Goal: Task Accomplishment & Management: Manage account settings

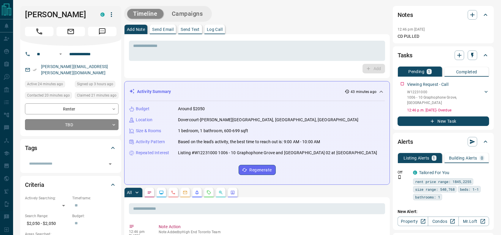
click at [50, 29] on button "Call" at bounding box center [39, 32] width 29 height 10
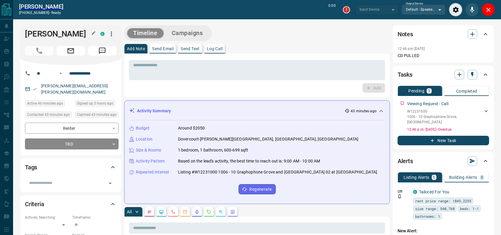
type input "*******"
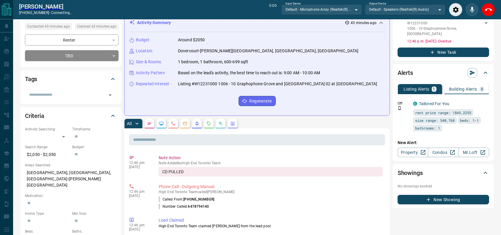
scroll to position [89, 0]
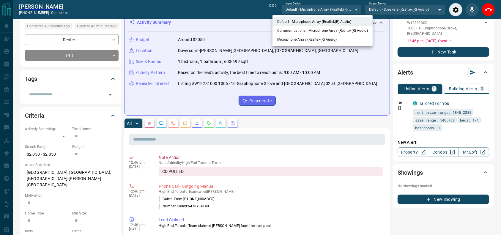
click at [356, 65] on div at bounding box center [250, 117] width 501 height 235
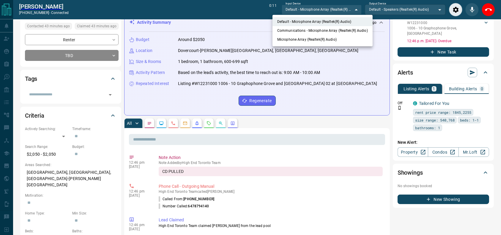
click at [320, 56] on div at bounding box center [250, 117] width 501 height 235
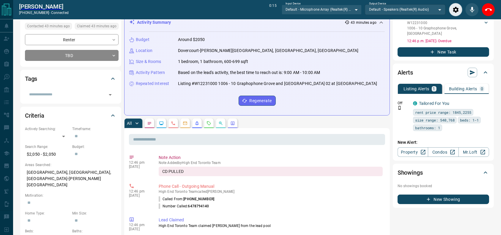
click at [362, 6] on div "Input Device Default - Microphone Array (Realtek(R) Audio) ******* ​ Output Dev…" at bounding box center [364, 9] width 164 height 13
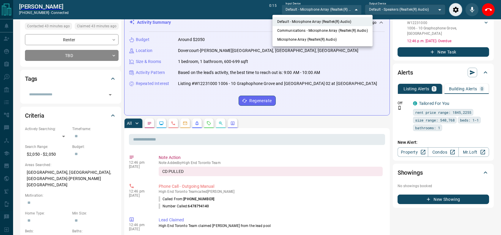
click at [357, 53] on div at bounding box center [250, 117] width 501 height 235
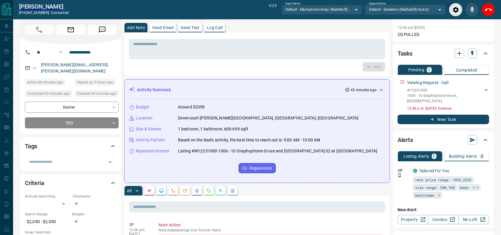
scroll to position [0, 0]
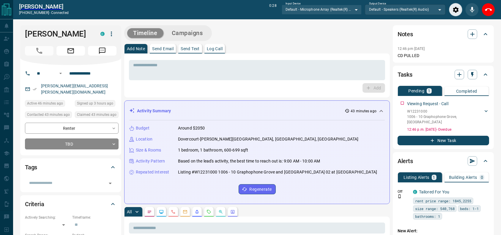
click at [482, 11] on div "End Call" at bounding box center [488, 9] width 13 height 13
click at [483, 11] on button "End Call" at bounding box center [488, 9] width 13 height 13
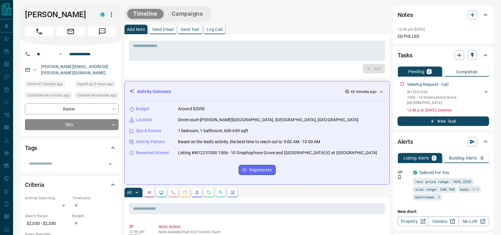
click at [338, 40] on div "* ​" at bounding box center [257, 50] width 256 height 22
click at [335, 44] on textarea at bounding box center [257, 50] width 248 height 15
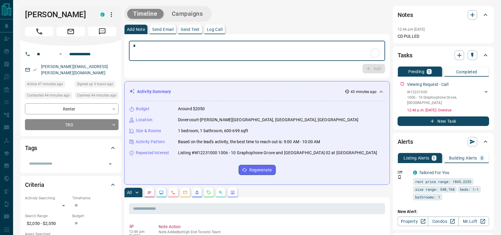
type textarea "*"
type textarea "**********"
click at [369, 70] on icon "button" at bounding box center [368, 68] width 5 height 5
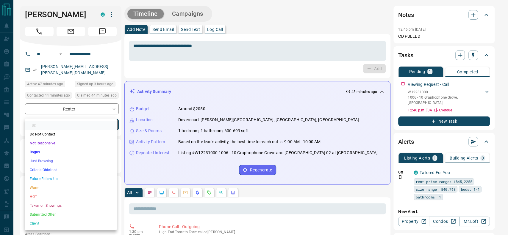
click at [63, 160] on li "Just Browsing" at bounding box center [71, 161] width 92 height 9
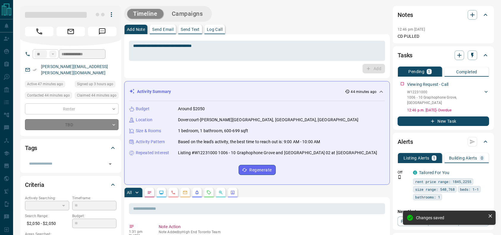
type input "*"
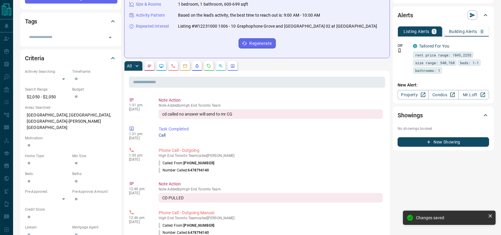
scroll to position [136, 0]
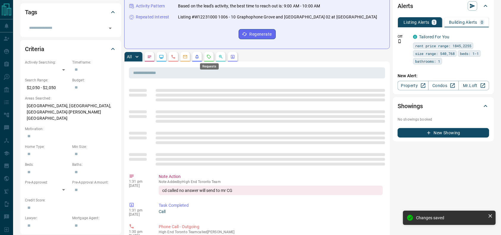
click at [208, 57] on icon "Requests" at bounding box center [209, 57] width 4 height 4
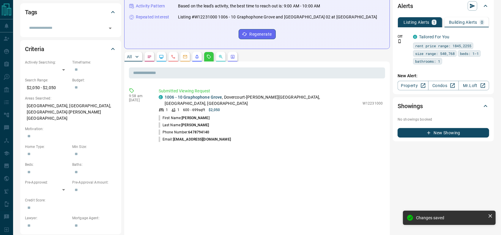
click at [254, 95] on p "1006 - 10 Graphophone [GEOGRAPHIC_DATA] , [GEOGRAPHIC_DATA]-[PERSON_NAME][GEOGR…" at bounding box center [262, 100] width 195 height 12
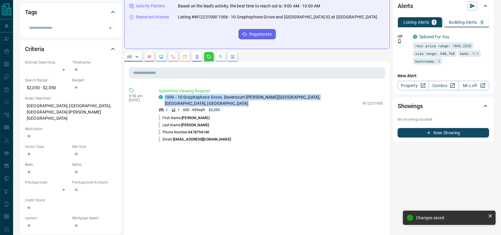
click at [254, 95] on p "1006 - 10 Graphophone [GEOGRAPHIC_DATA] , [GEOGRAPHIC_DATA]-[PERSON_NAME][GEOGR…" at bounding box center [262, 100] width 195 height 12
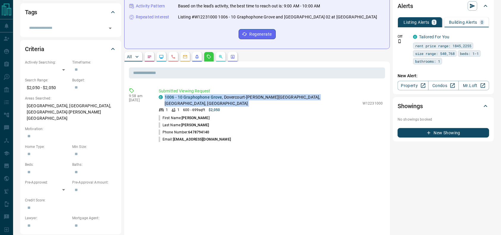
copy div "1006 - 10 Graphophone [GEOGRAPHIC_DATA] , [GEOGRAPHIC_DATA]-[PERSON_NAME][GEOGR…"
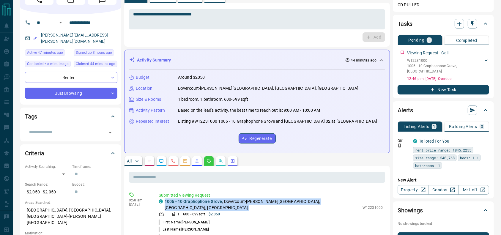
scroll to position [31, 0]
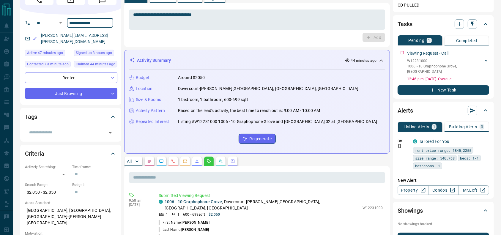
click at [91, 21] on input "**********" at bounding box center [90, 23] width 46 height 10
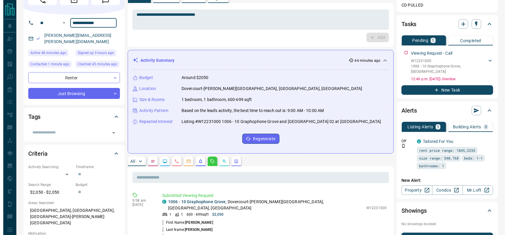
scroll to position [0, 0]
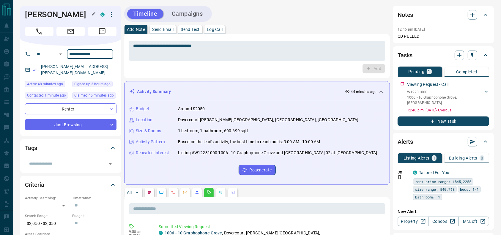
click at [56, 17] on h1 "[PERSON_NAME]" at bounding box center [58, 15] width 67 height 10
copy div "[PERSON_NAME]"
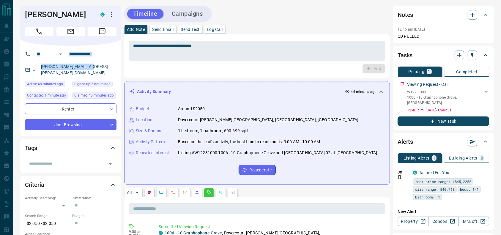
drag, startPoint x: 94, startPoint y: 65, endPoint x: 20, endPoint y: 59, distance: 74.0
click at [20, 59] on div "**********" at bounding box center [70, 91] width 101 height 90
copy div "​ ​ [PERSON_NAME][EMAIL_ADDRESS][PERSON_NAME][DOMAIN_NAME]"
click at [114, 59] on div "**********" at bounding box center [70, 91] width 101 height 90
drag, startPoint x: 100, startPoint y: 65, endPoint x: 38, endPoint y: 66, distance: 61.9
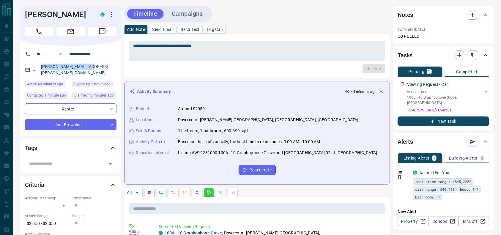
click at [38, 66] on div "[PERSON_NAME][EMAIL_ADDRESS][PERSON_NAME][DOMAIN_NAME]" at bounding box center [71, 70] width 92 height 16
copy link "[PERSON_NAME][EMAIL_ADDRESS][PERSON_NAME][DOMAIN_NAME]"
click at [114, 15] on icon "button" at bounding box center [111, 14] width 7 height 7
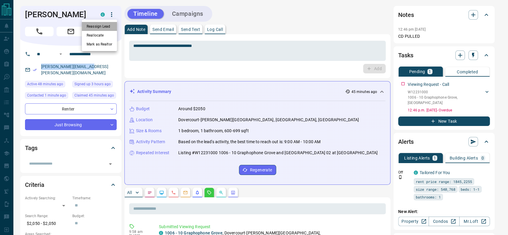
click at [107, 25] on li "Reassign Lead" at bounding box center [99, 26] width 35 height 9
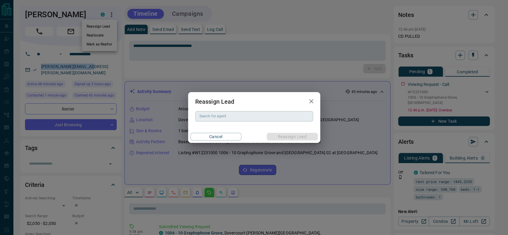
click at [201, 120] on div "Search for agent" at bounding box center [254, 116] width 118 height 10
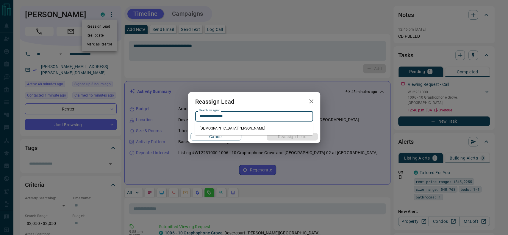
click at [214, 125] on li "[DEMOGRAPHIC_DATA][PERSON_NAME]" at bounding box center [254, 128] width 118 height 9
type input "**********"
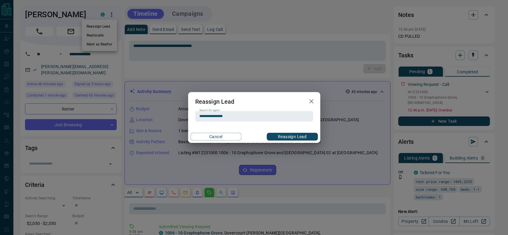
click at [280, 133] on button "Reassign Lead" at bounding box center [291, 137] width 51 height 8
